Goal: Navigation & Orientation: Find specific page/section

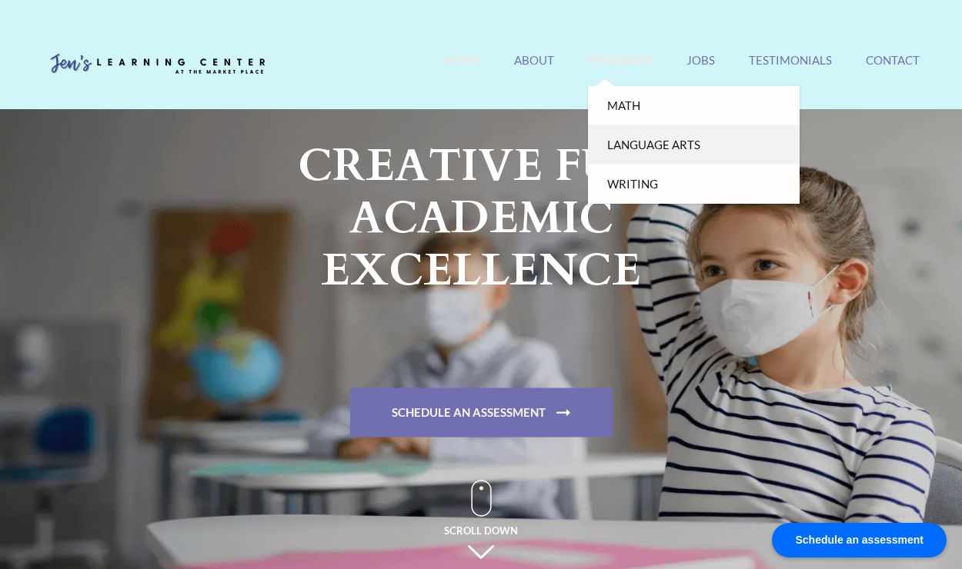
click at [639, 141] on link "Language Arts" at bounding box center [694, 144] width 212 height 39
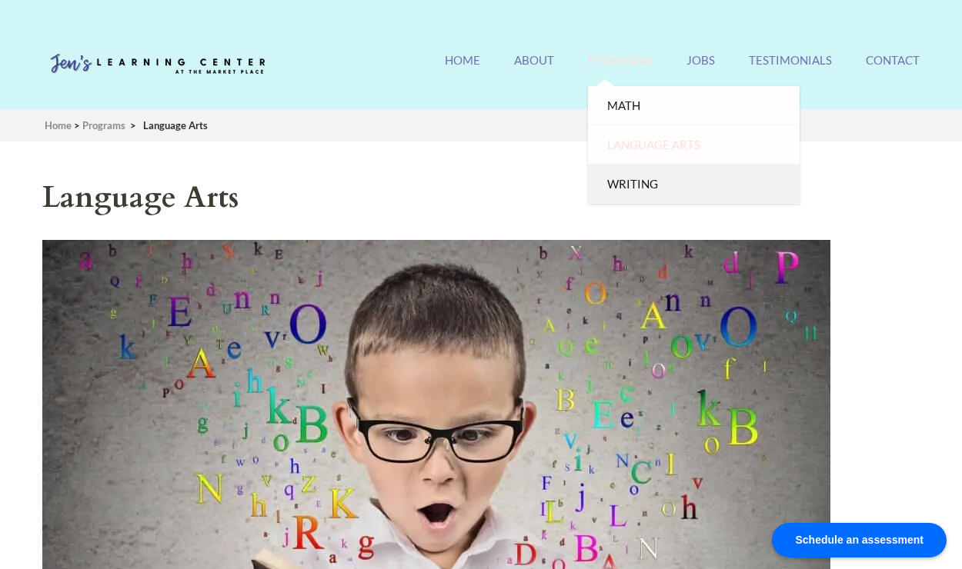
click at [623, 175] on link "Writing" at bounding box center [694, 184] width 212 height 39
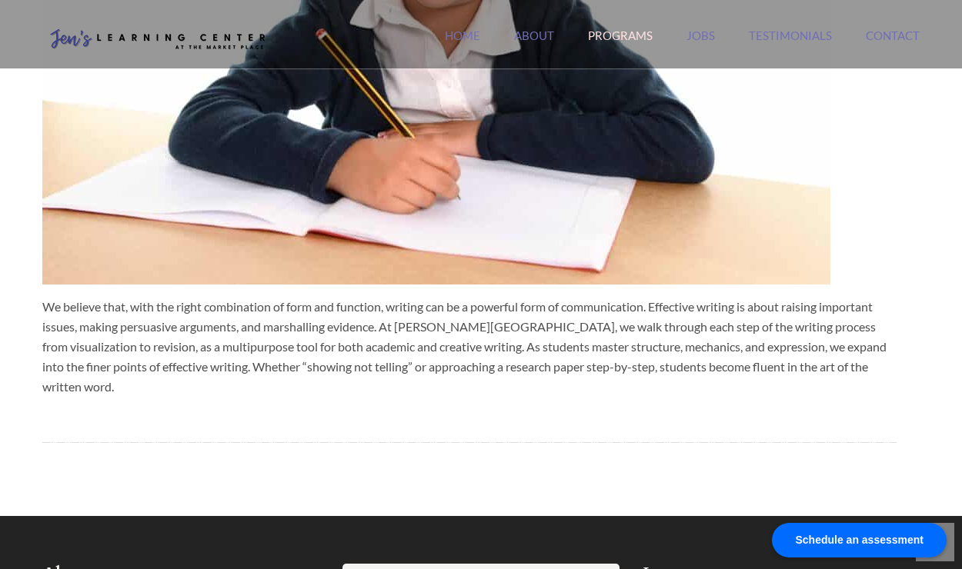
scroll to position [385, 0]
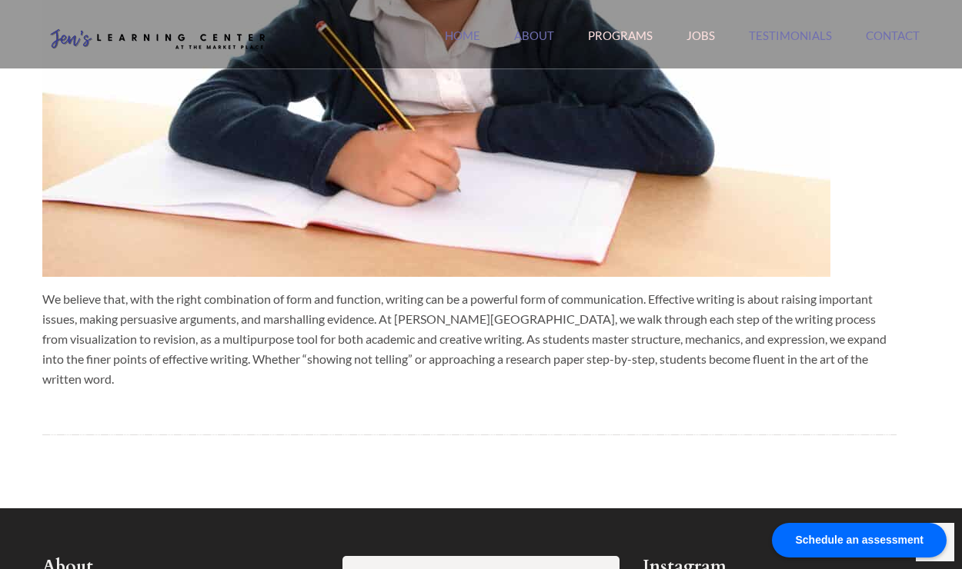
click at [700, 35] on link "Jobs" at bounding box center [700, 44] width 28 height 33
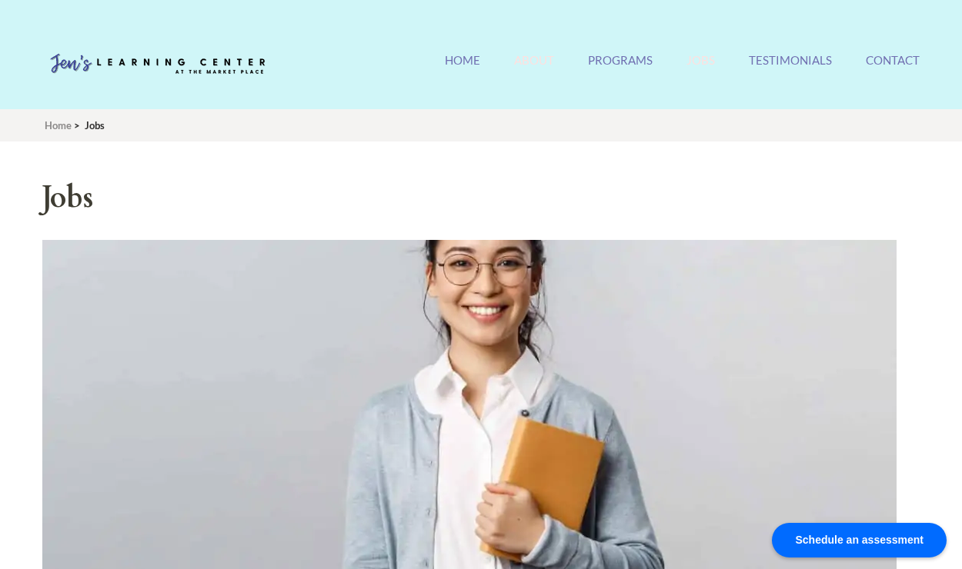
click at [532, 64] on link "About" at bounding box center [534, 69] width 40 height 33
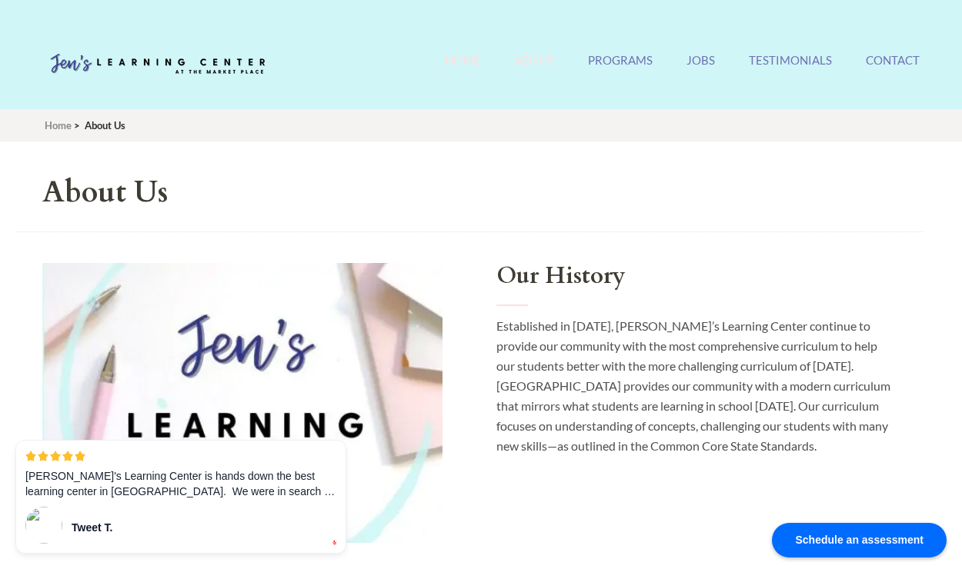
click at [446, 72] on link "Home" at bounding box center [462, 69] width 35 height 33
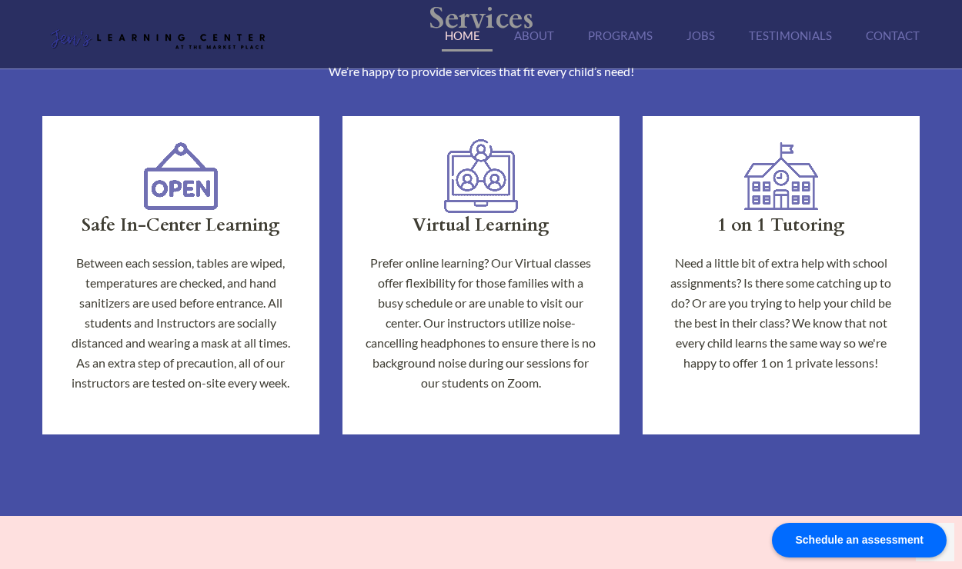
scroll to position [760, 0]
